Goal: Transaction & Acquisition: Book appointment/travel/reservation

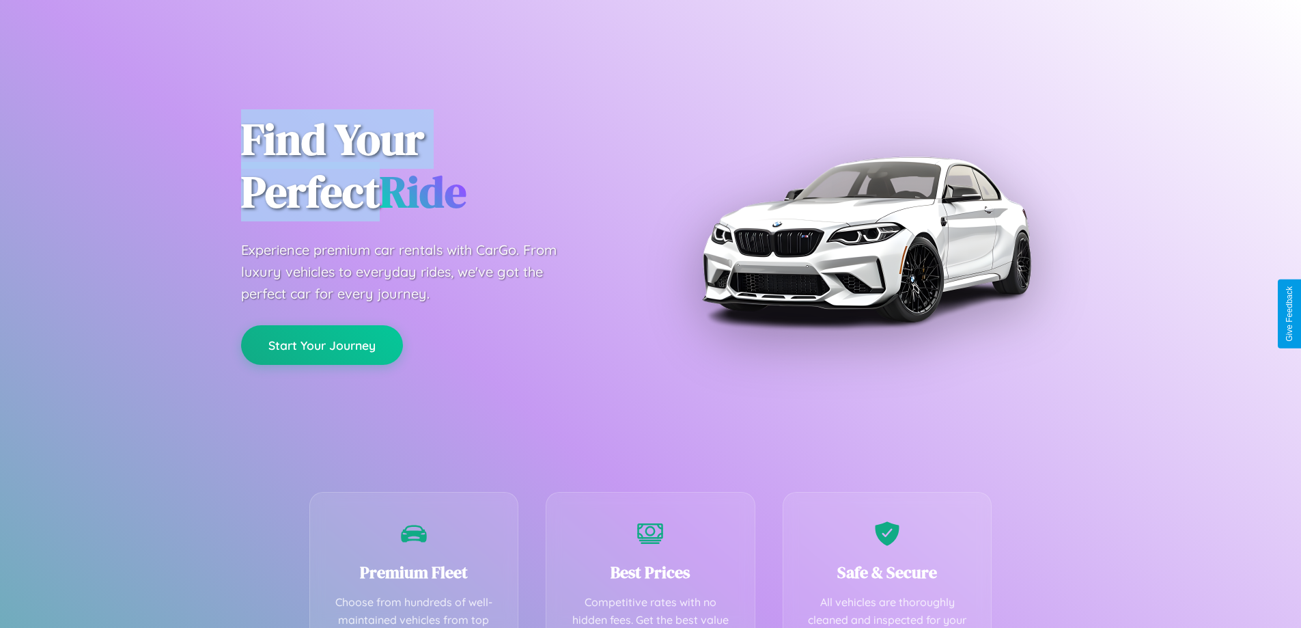
scroll to position [398, 0]
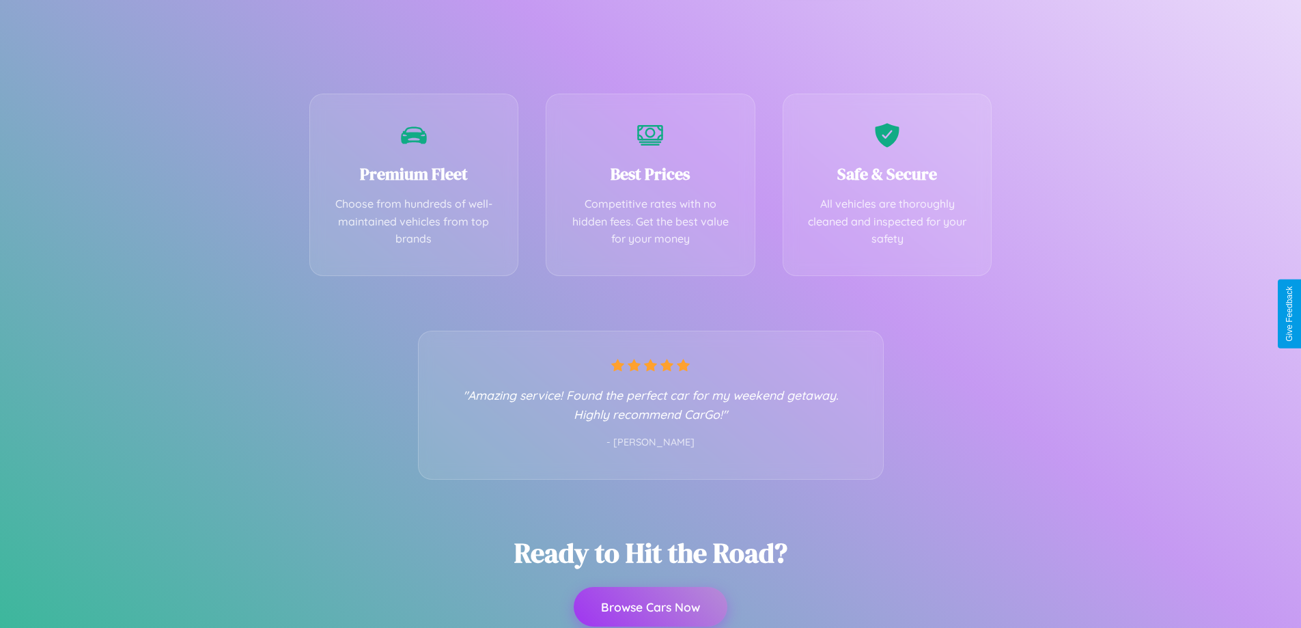
click at [650, 606] on button "Browse Cars Now" at bounding box center [651, 607] width 154 height 40
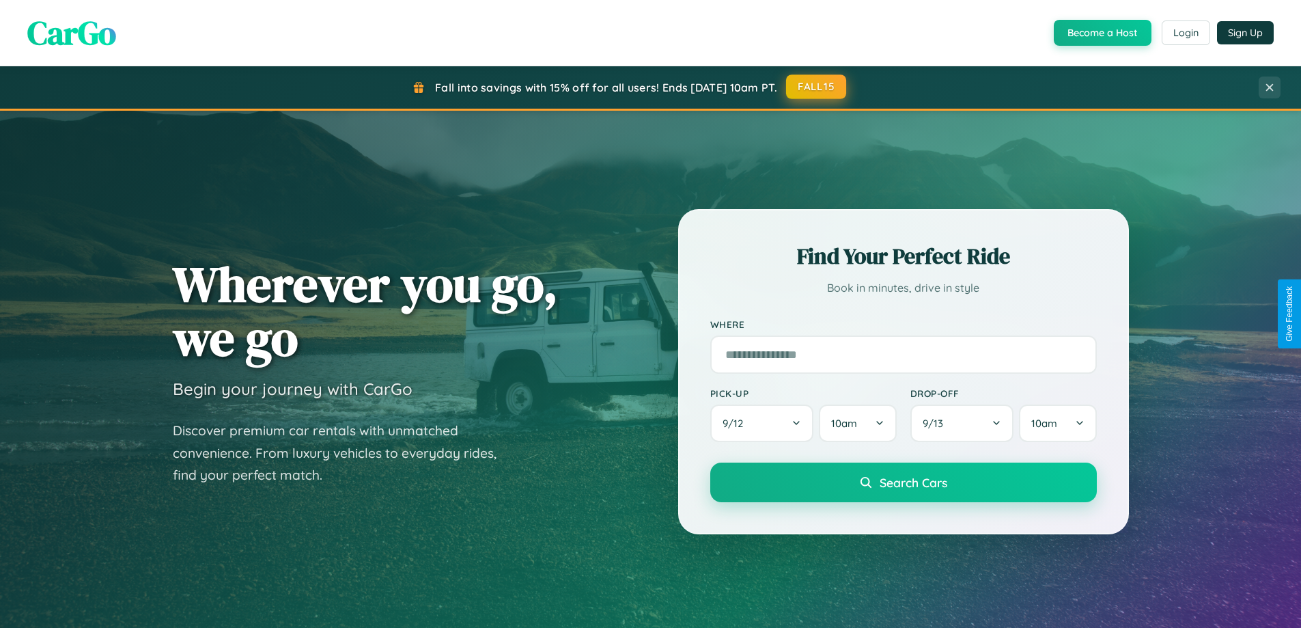
click at [817, 87] on button "FALL15" at bounding box center [816, 86] width 60 height 25
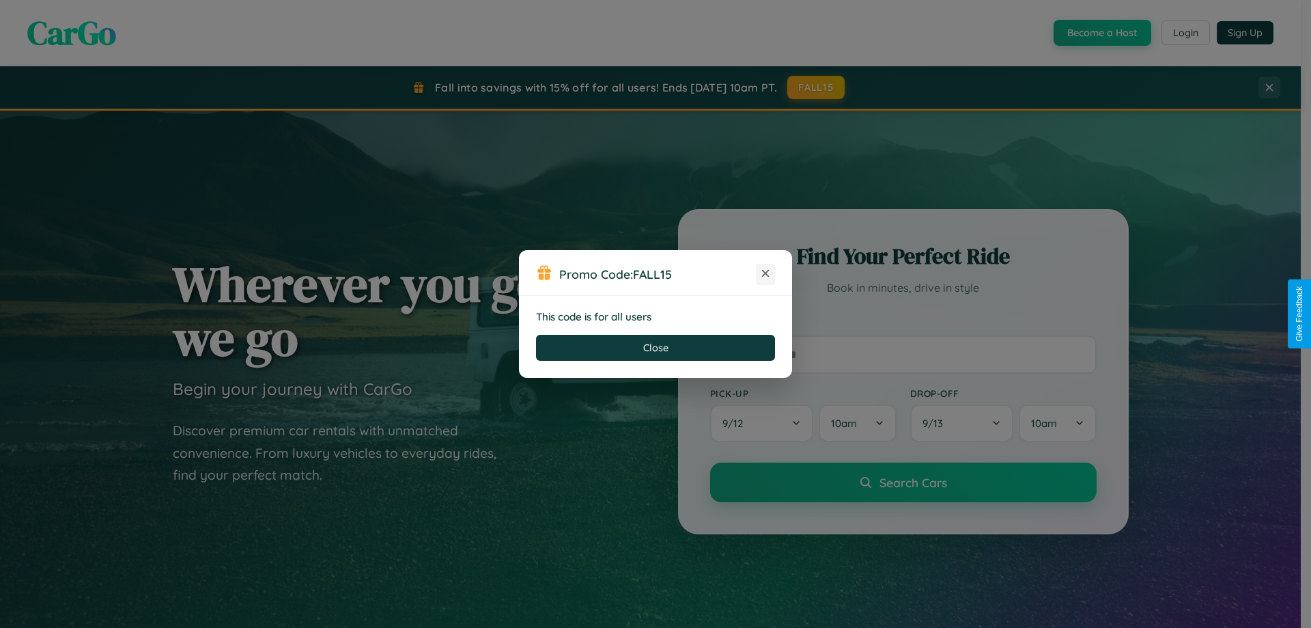
click at [765, 274] on icon at bounding box center [766, 273] width 14 height 14
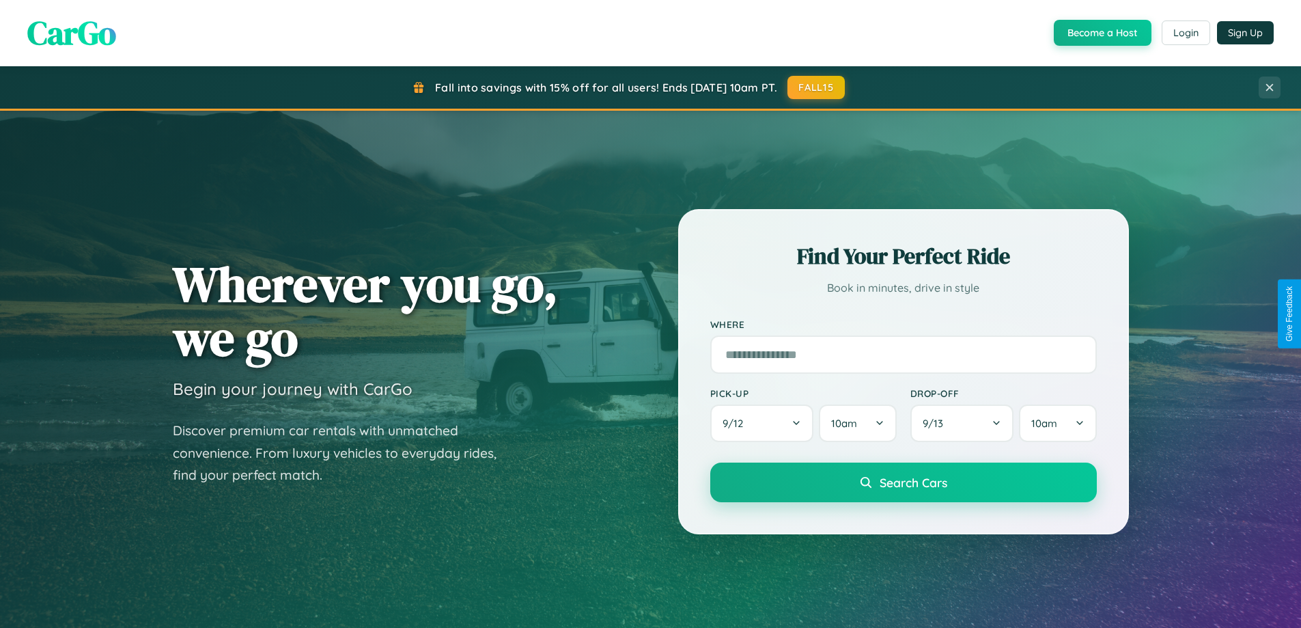
scroll to position [2194, 0]
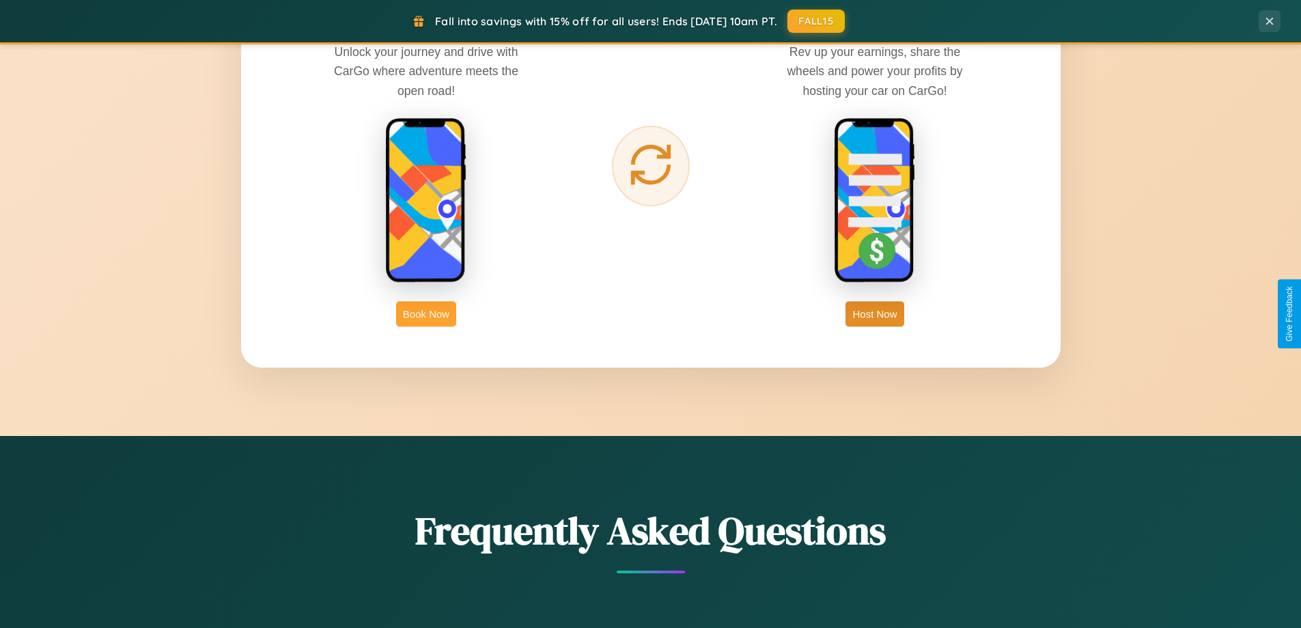
click at [426, 313] on button "Book Now" at bounding box center [426, 313] width 60 height 25
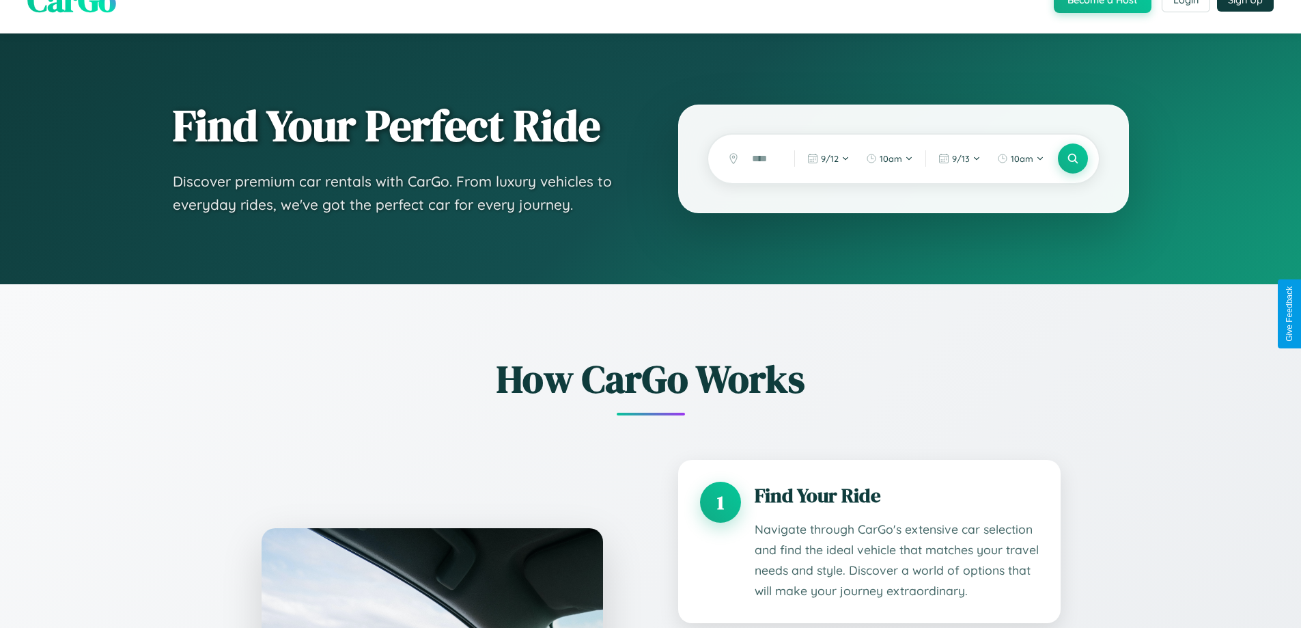
scroll to position [1832, 0]
